Goal: Check status

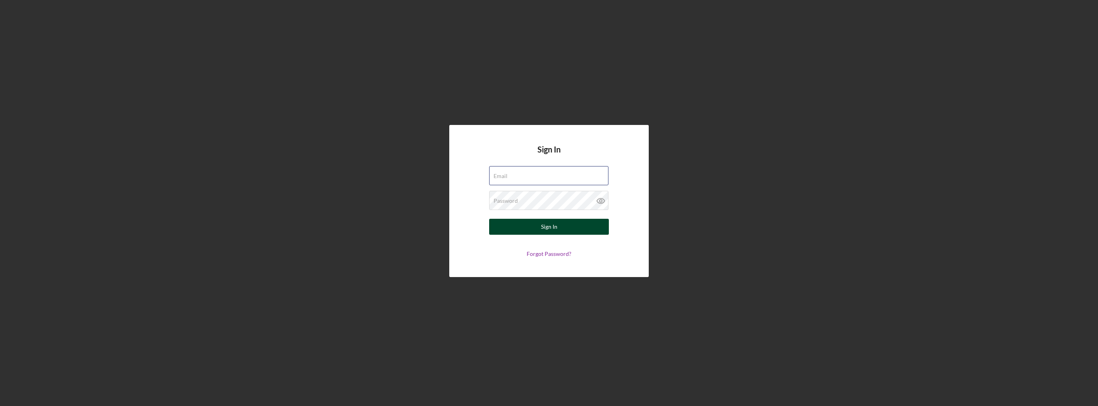
type input "[EMAIL_ADDRESS][DOMAIN_NAME]"
click at [525, 223] on button "Sign In" at bounding box center [549, 227] width 120 height 16
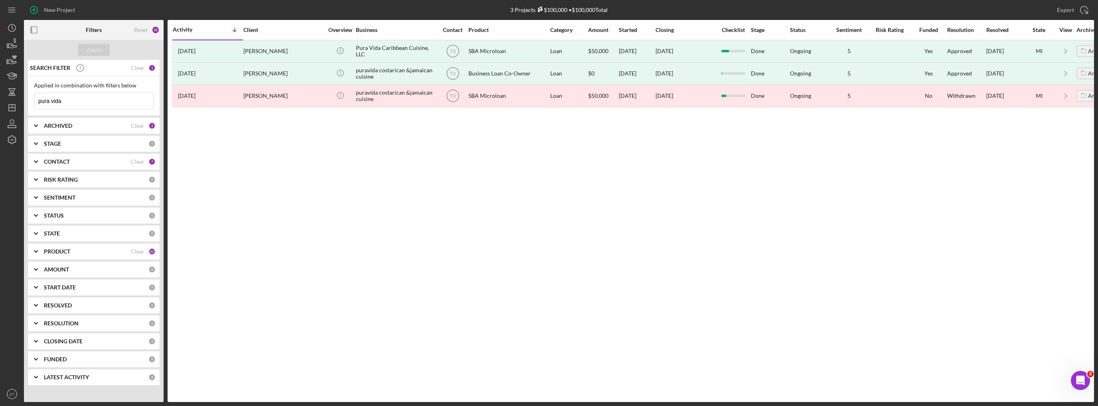
click at [88, 97] on input "pura vida" at bounding box center [93, 101] width 119 height 16
drag, startPoint x: 119, startPoint y: 100, endPoint x: 34, endPoint y: 96, distance: 84.7
click at [34, 96] on input "pura vida" at bounding box center [93, 101] width 119 height 16
click at [95, 51] on div "Apply" at bounding box center [94, 50] width 15 height 12
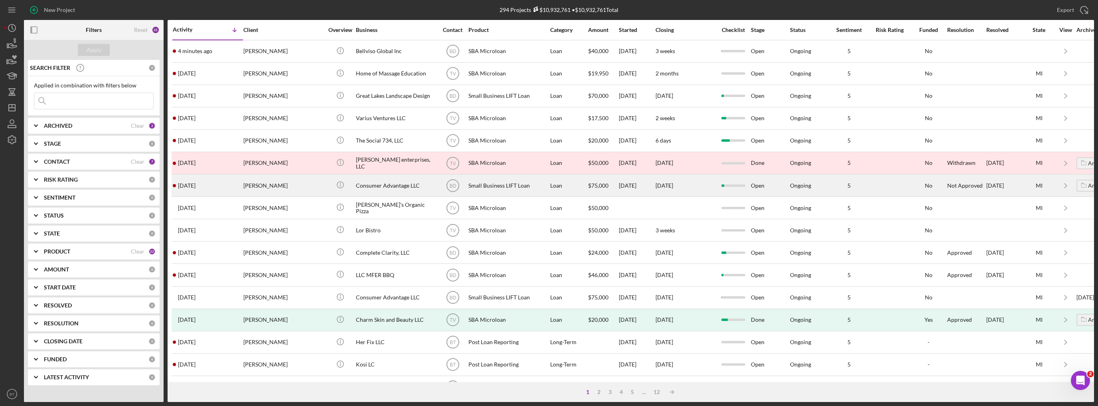
click at [570, 188] on div "Loan" at bounding box center [568, 185] width 37 height 21
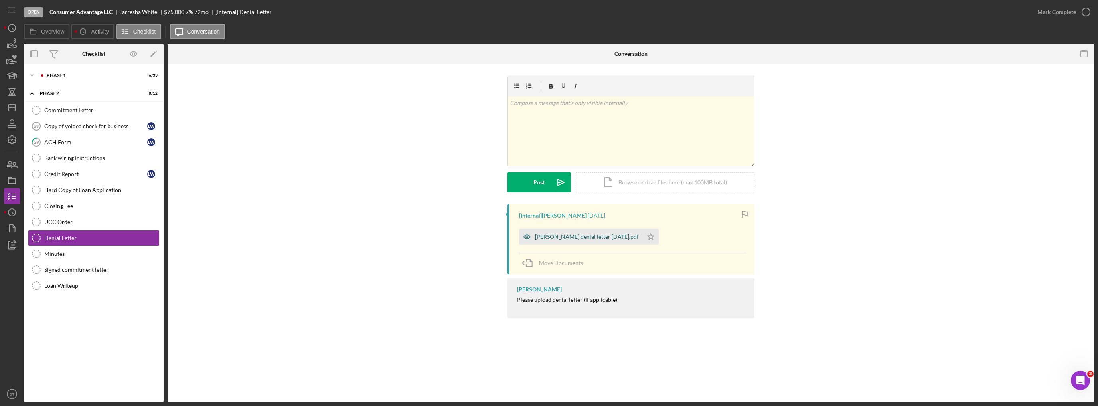
click at [552, 236] on div "[PERSON_NAME] denial letter [DATE].pdf" at bounding box center [587, 236] width 104 height 6
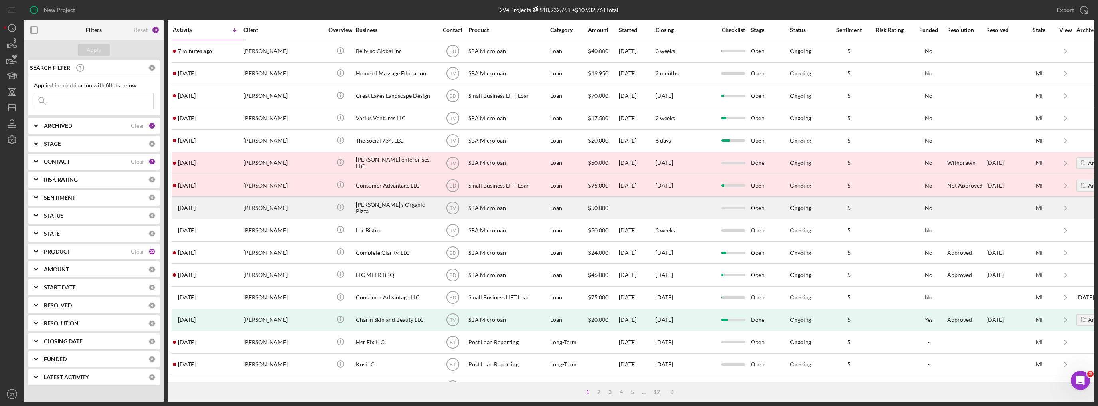
click at [253, 203] on div "[PERSON_NAME]" at bounding box center [283, 207] width 80 height 21
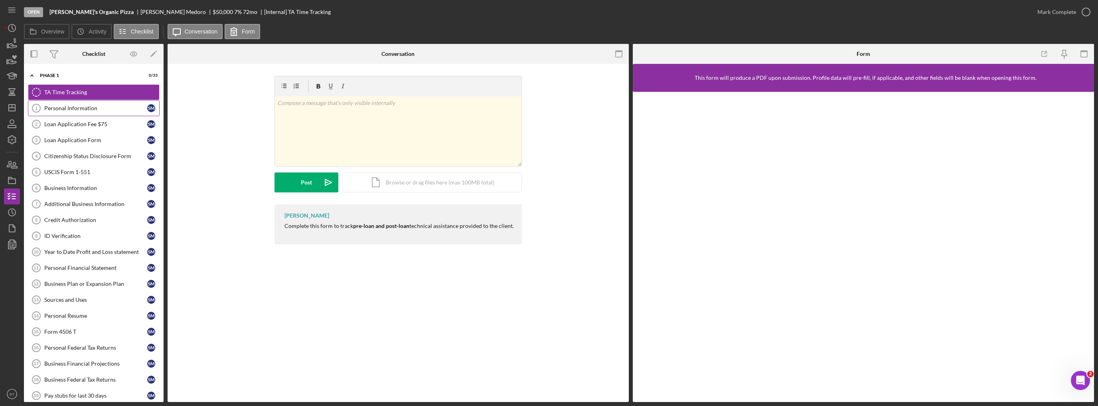
click at [89, 109] on div "Personal Information" at bounding box center [95, 108] width 103 height 6
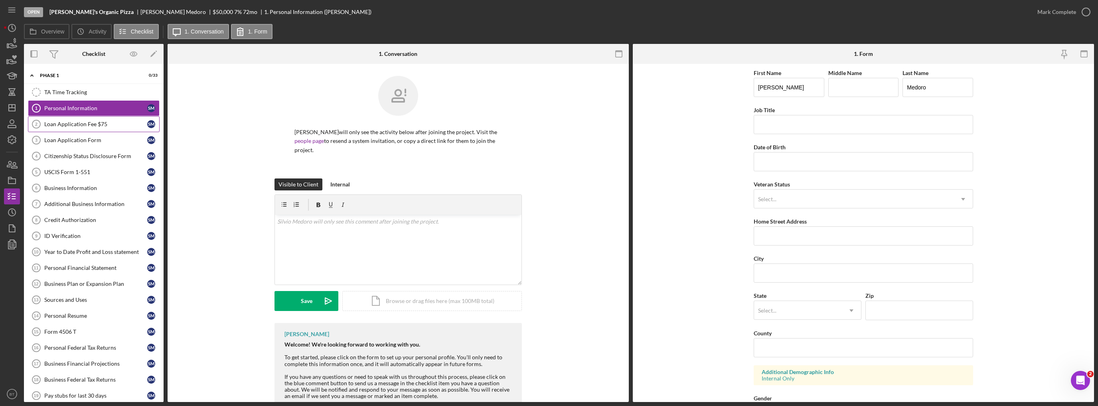
click at [87, 118] on link "Loan Application Fee $75 2 Loan Application Fee $75 S M" at bounding box center [94, 124] width 132 height 16
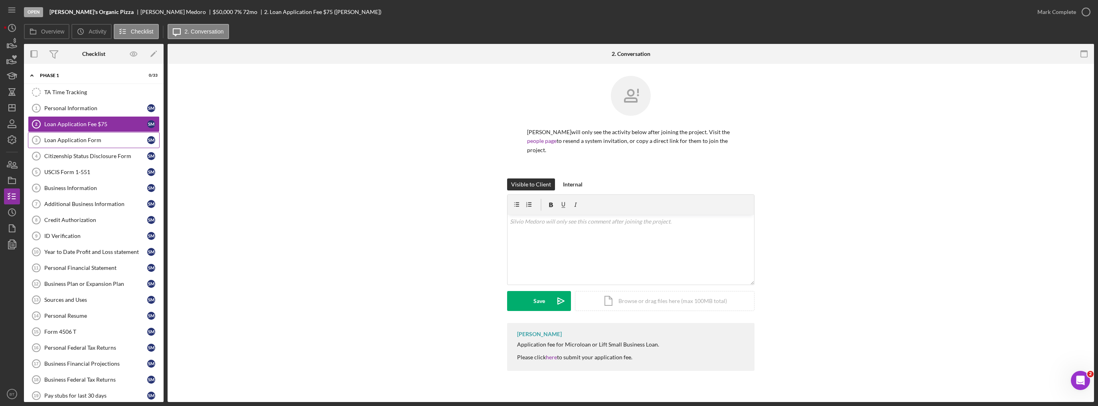
click at [87, 132] on link "Loan Application Form 3 Loan Application Form S M" at bounding box center [94, 140] width 132 height 16
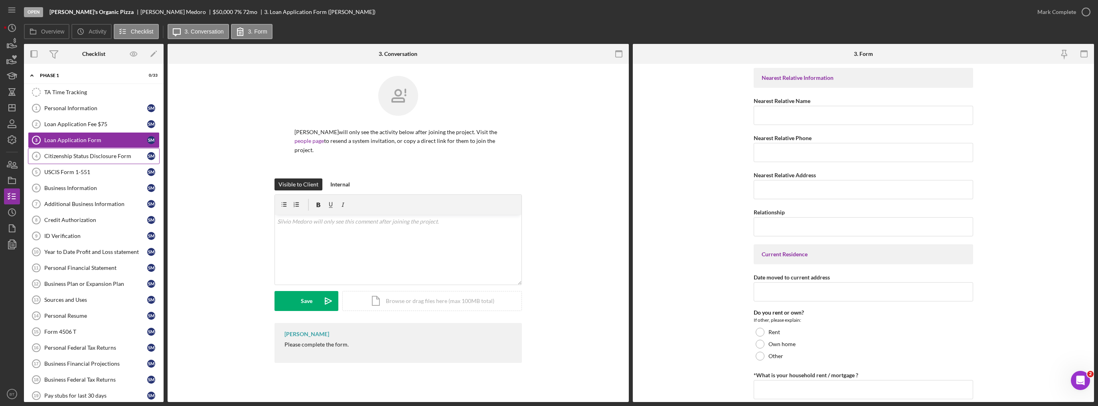
click at [87, 154] on div "Citizenship Status Disclosure Form" at bounding box center [95, 156] width 103 height 6
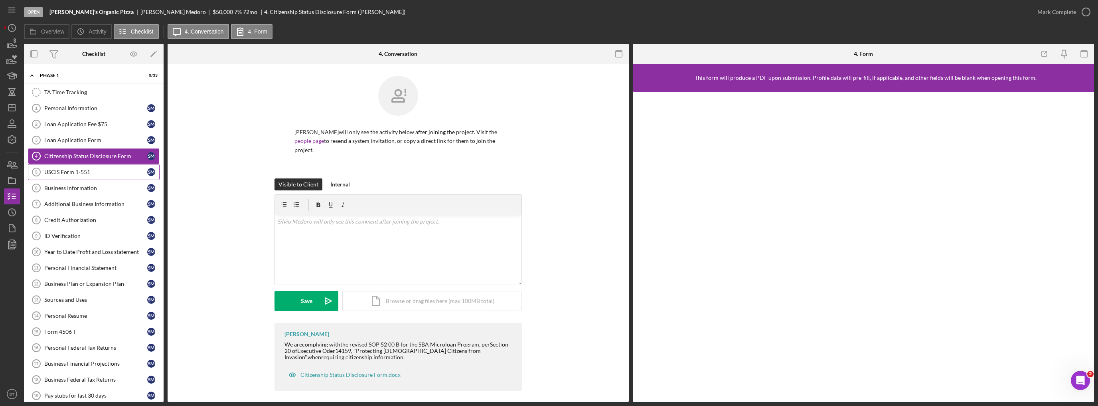
click at [85, 170] on div "USCIS Form 1-551" at bounding box center [95, 172] width 103 height 6
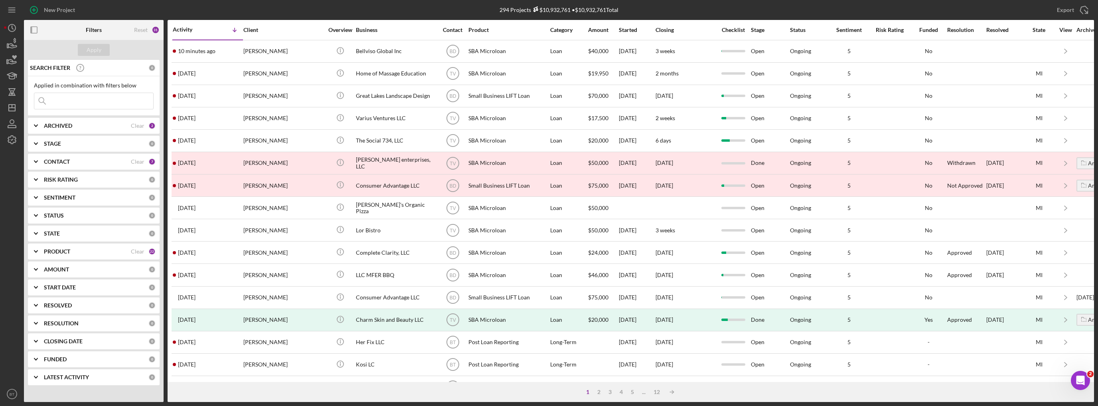
click at [73, 99] on input at bounding box center [93, 101] width 119 height 16
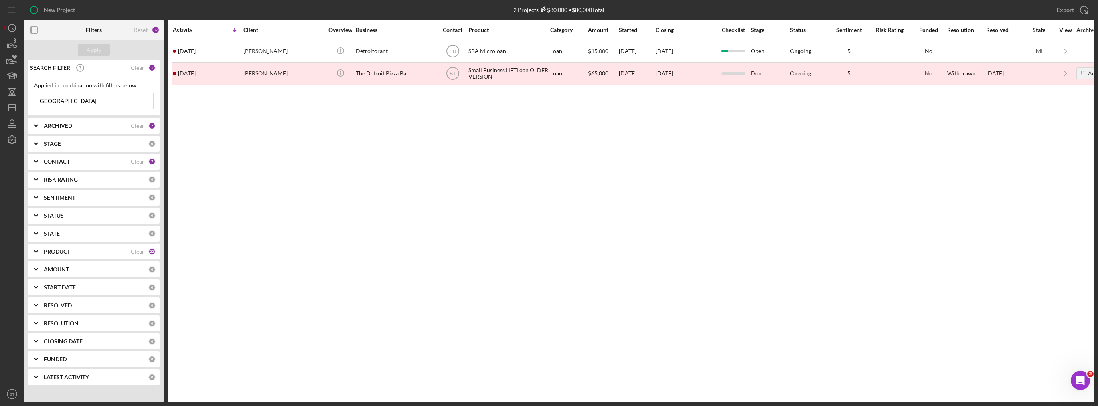
drag, startPoint x: 67, startPoint y: 96, endPoint x: 20, endPoint y: 96, distance: 46.3
click at [20, 96] on div "New Project 2 Projects $80,000 • $80,000 Total Export Icon/Export Filters Reset…" at bounding box center [549, 201] width 1090 height 402
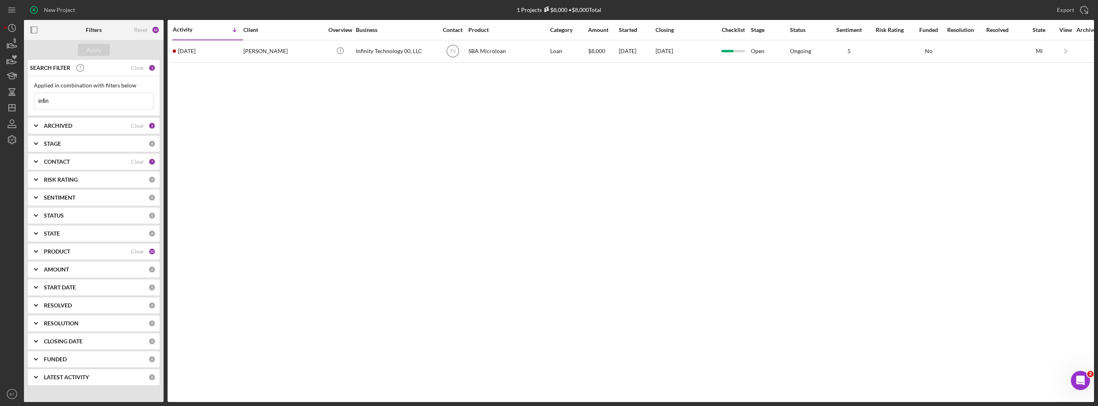
drag, startPoint x: 69, startPoint y: 100, endPoint x: -14, endPoint y: 87, distance: 84.8
click at [0, 87] on html "New Project 1 Projects $8,000 • $8,000 Total Export Icon/Export Filters Reset 3…" at bounding box center [549, 203] width 1098 height 406
type input "infin"
